Goal: Navigation & Orientation: Find specific page/section

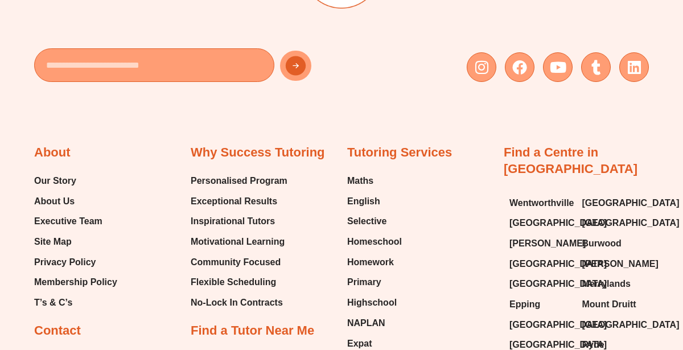
scroll to position [5998, 0]
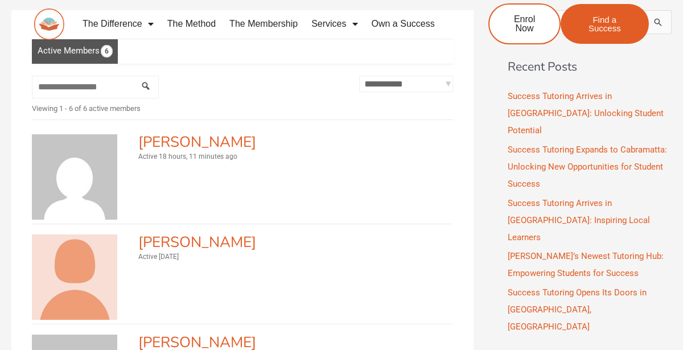
click at [280, 20] on link "The Membership" at bounding box center [264, 24] width 82 height 26
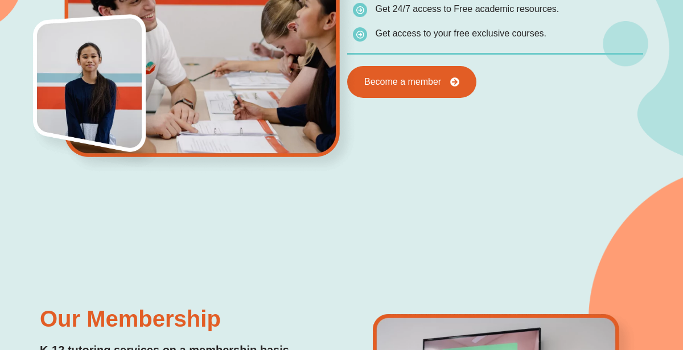
scroll to position [661, 0]
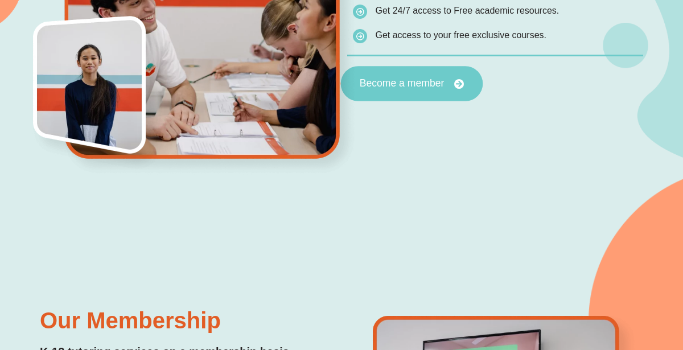
click at [451, 74] on link "Become a member" at bounding box center [412, 83] width 142 height 35
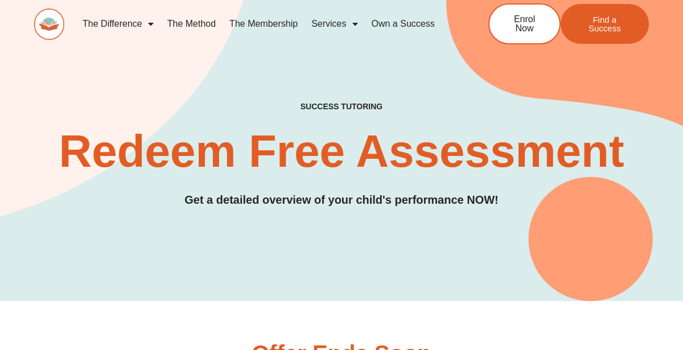
click at [340, 32] on link "Services" at bounding box center [335, 24] width 60 height 26
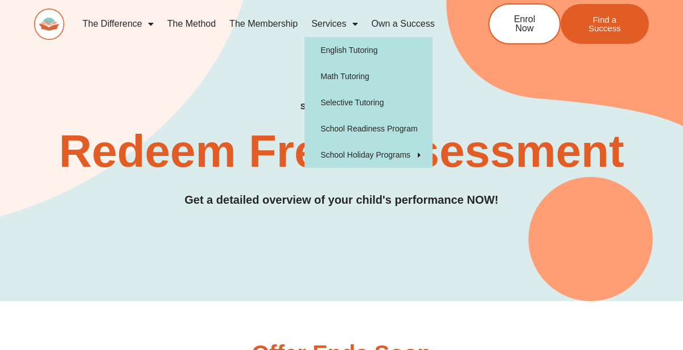
click at [128, 85] on div "SUCCESS TUTORING​ Redeem Free Assessment Get a detailed overview of your child'…" at bounding box center [341, 127] width 615 height 347
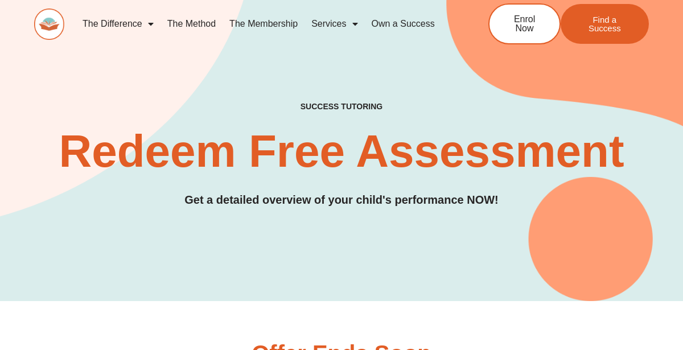
click at [130, 26] on link "The Difference" at bounding box center [118, 24] width 85 height 26
